Goal: Contribute content: Add original content to the website for others to see

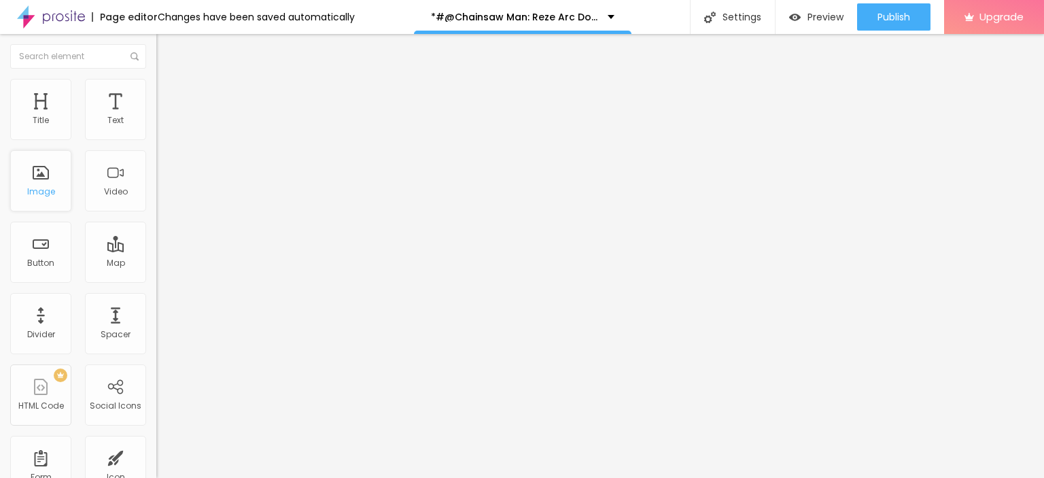
click at [45, 168] on div "Image" at bounding box center [40, 180] width 61 height 61
click at [156, 117] on span "Add image" at bounding box center [184, 111] width 56 height 12
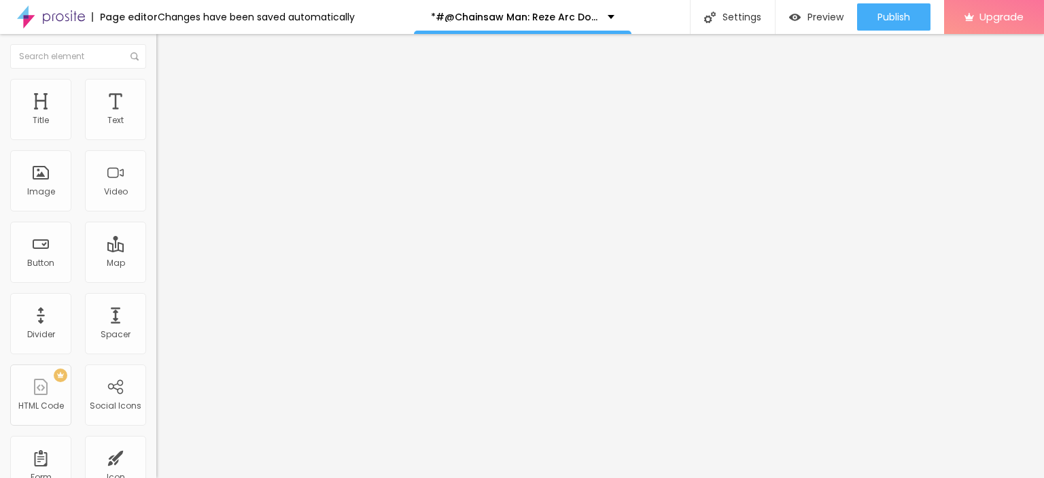
click at [167, 51] on img "button" at bounding box center [172, 49] width 11 height 11
click at [167, 48] on img "button" at bounding box center [172, 49] width 11 height 11
click at [156, 128] on input "Click me" at bounding box center [237, 121] width 163 height 14
paste input "LICK HERE ▶️ Chainsaw Man: Reze Arc [2025] ]"
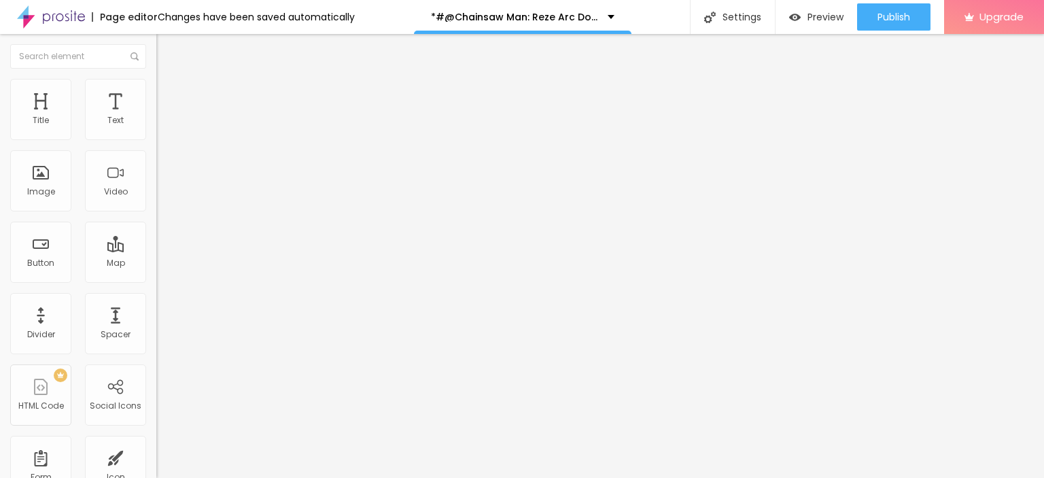
scroll to position [0, 71]
type input "CLICK HERE ▶️ Chainsaw Man: Reze Arc [2025] ]"
click at [156, 153] on div "Align" at bounding box center [234, 149] width 156 height 8
click at [156, 279] on input "https://" at bounding box center [237, 273] width 163 height 14
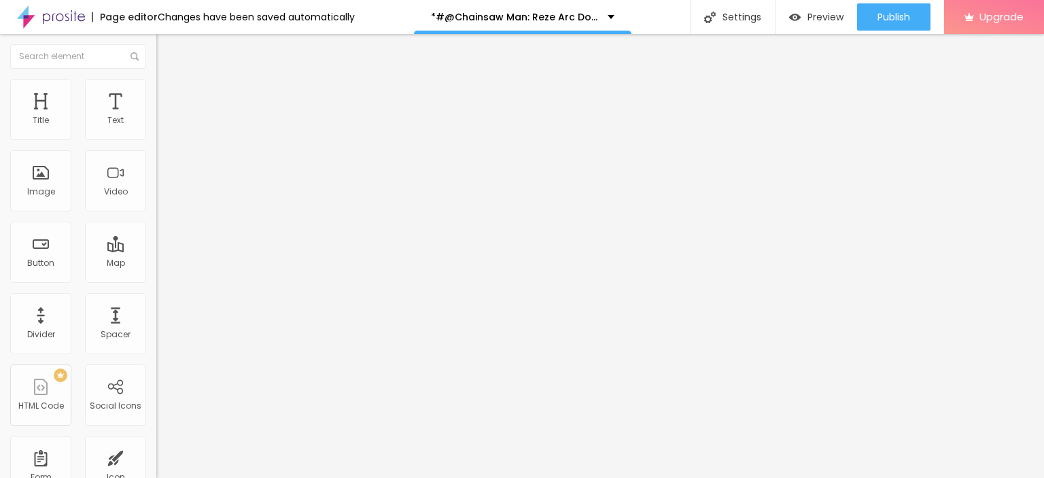
paste input "[DOMAIN_NAME]/en/movie/1218925/pro"
type input "[URL][DOMAIN_NAME]"
click at [156, 164] on div at bounding box center [234, 158] width 156 height 11
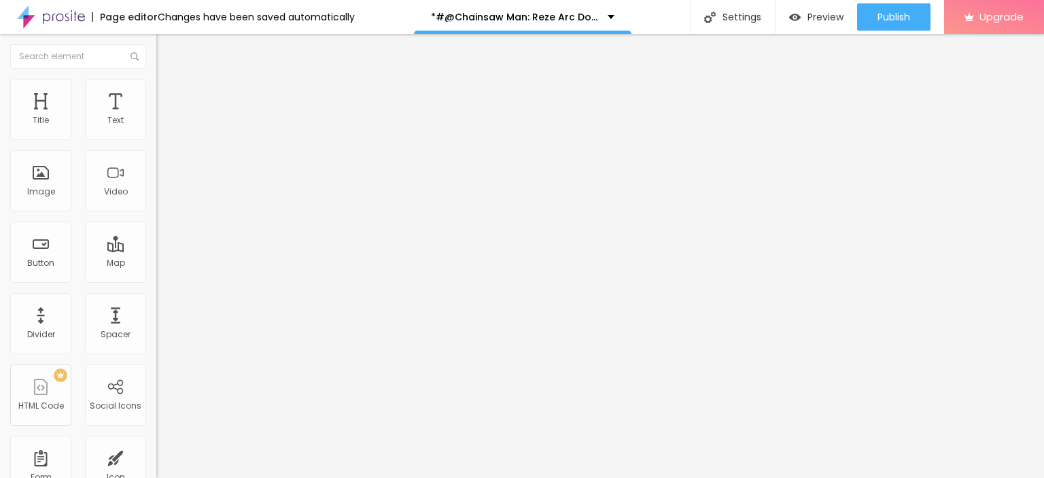
click at [167, 50] on img "button" at bounding box center [172, 49] width 11 height 11
click at [900, 2] on div "Publish Publish changes Click Publish to go live with your latest changes. View…" at bounding box center [893, 17] width 73 height 34
click at [811, 95] on link "View page" at bounding box center [854, 94] width 122 height 9
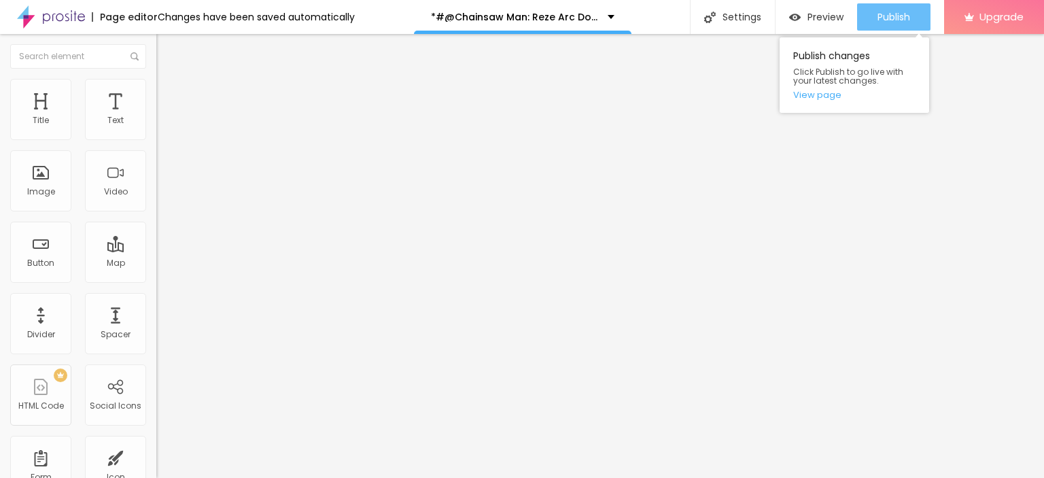
click at [903, 26] on div "Publish" at bounding box center [893, 16] width 33 height 27
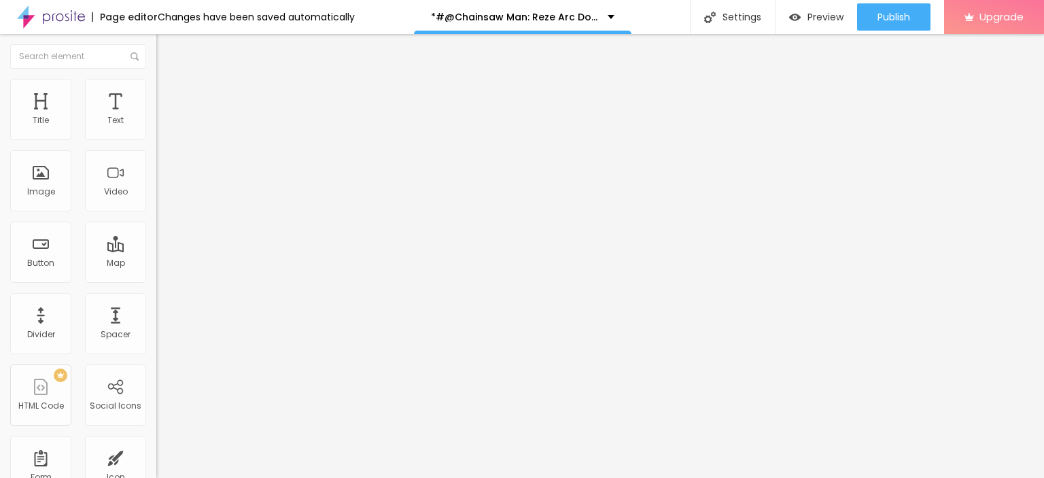
click at [50, 10] on img at bounding box center [51, 17] width 68 height 34
